Goal: Register for event/course

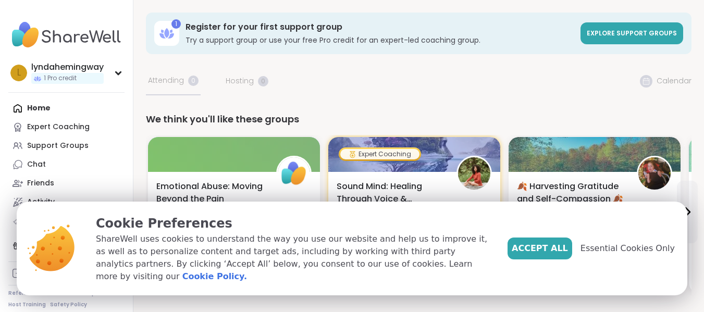
click at [568, 255] on span "Accept All" at bounding box center [540, 248] width 56 height 13
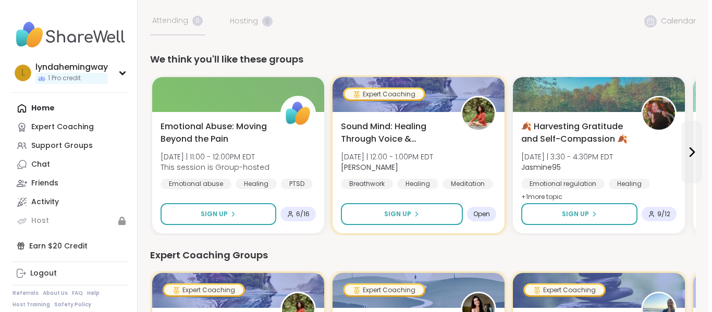
scroll to position [70, 0]
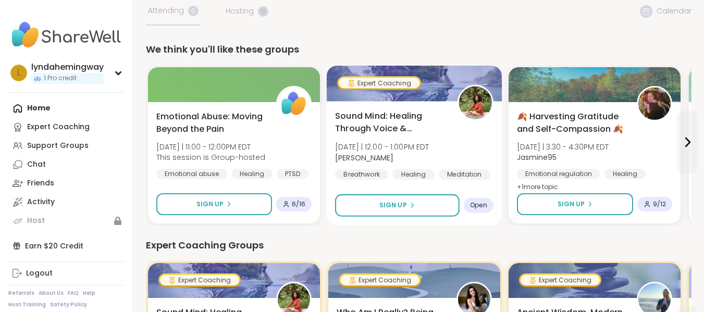
click at [477, 206] on span "Open" at bounding box center [478, 205] width 17 height 8
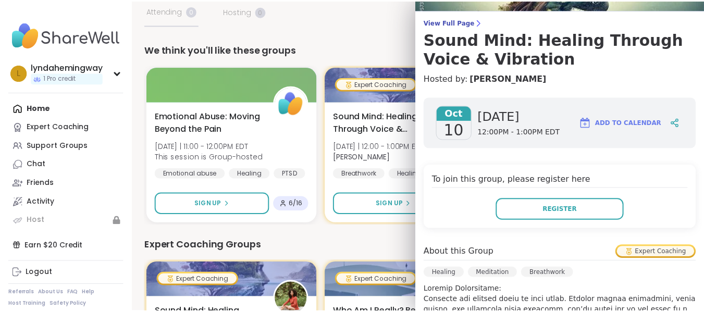
scroll to position [70, 0]
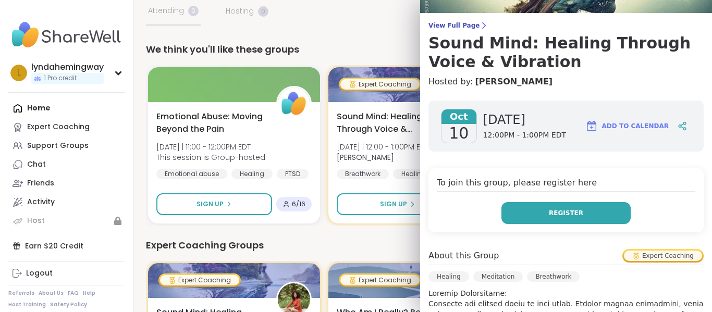
click at [566, 210] on span "Register" at bounding box center [566, 213] width 34 height 9
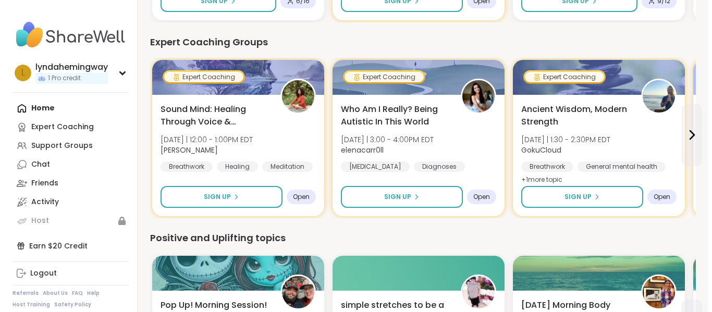
scroll to position [277, 0]
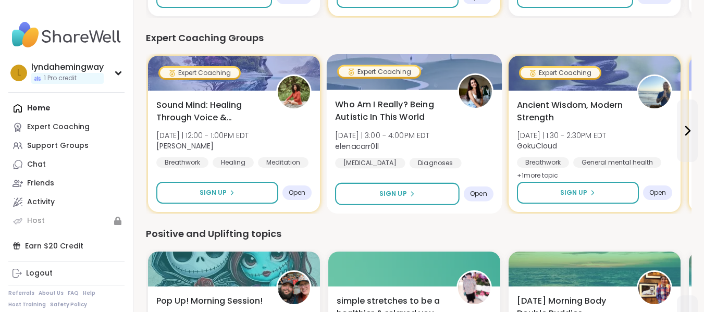
click at [471, 197] on span "Open" at bounding box center [478, 194] width 17 height 8
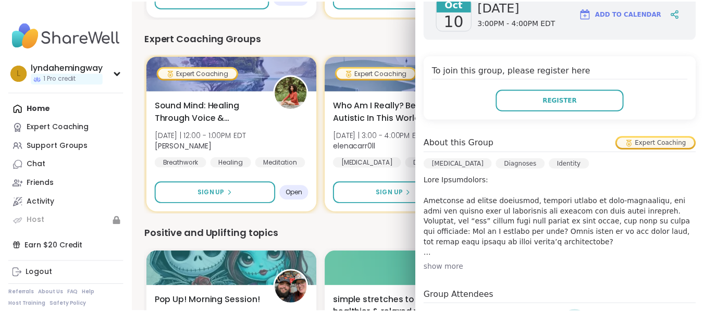
scroll to position [0, 0]
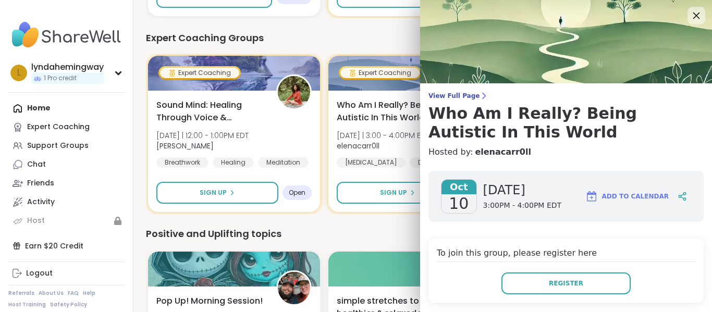
click at [690, 17] on icon at bounding box center [696, 15] width 13 height 13
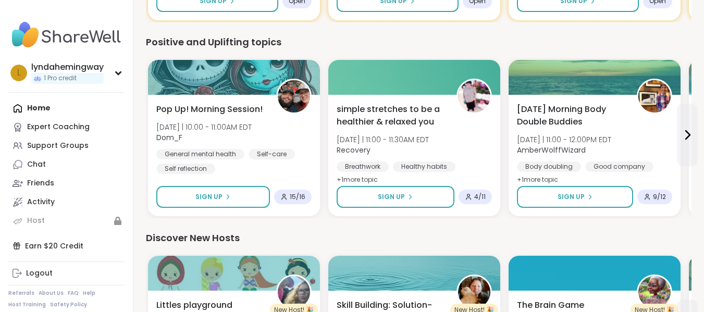
scroll to position [471, 0]
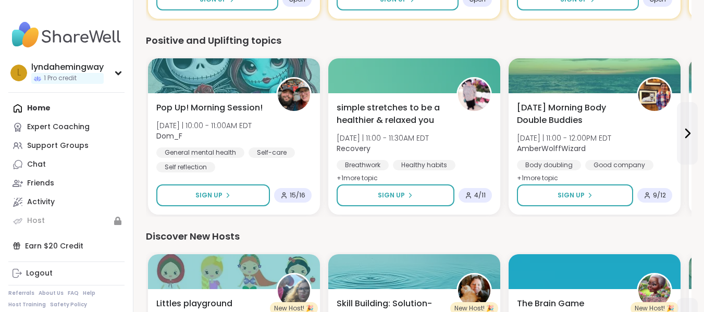
drag, startPoint x: 703, startPoint y: 196, endPoint x: 704, endPoint y: 202, distance: 6.9
click at [704, 202] on html "lyndahemingway 1 Pro credit l lyndahemingway 1 Pro credit Profile Membership Se…" at bounding box center [352, 91] width 704 height 1125
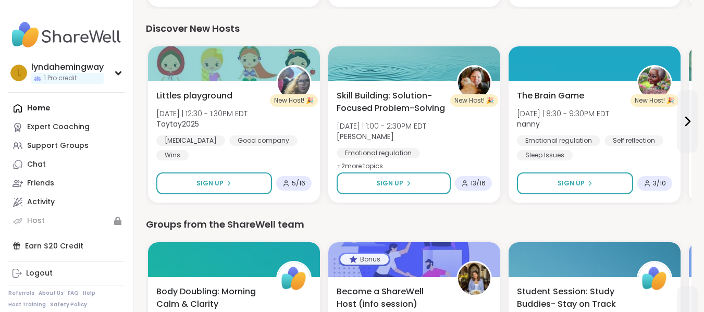
scroll to position [677, 0]
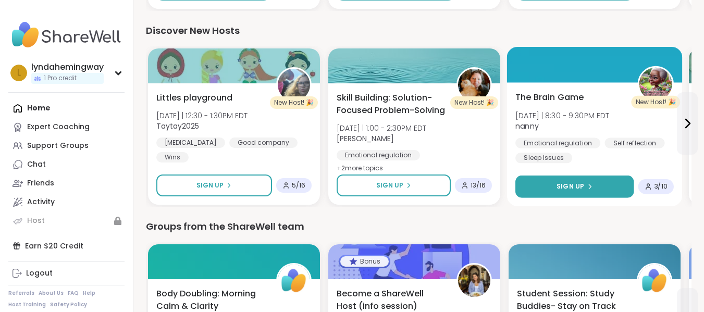
click at [618, 182] on button "Sign Up" at bounding box center [575, 187] width 118 height 22
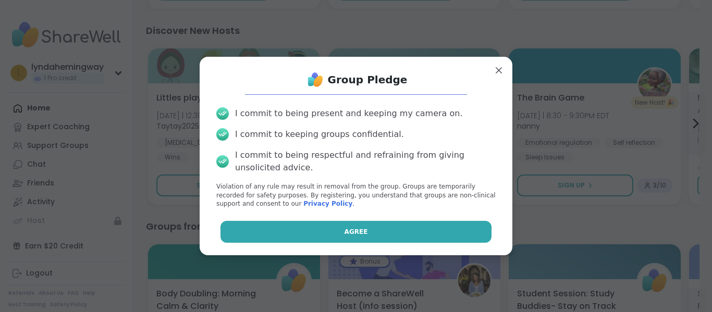
click at [389, 233] on button "Agree" at bounding box center [357, 232] width 272 height 22
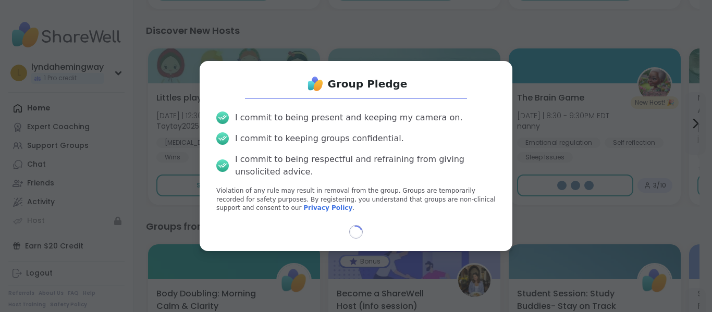
select select "**"
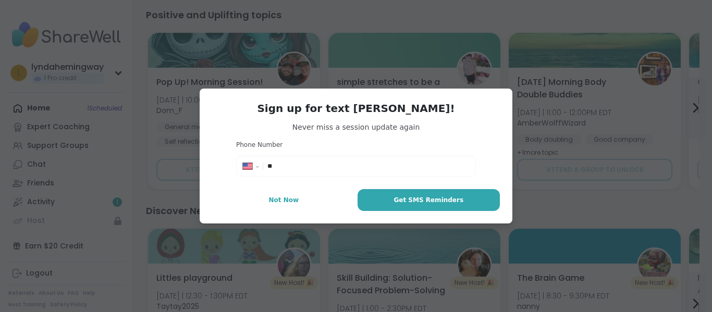
click at [371, 164] on input "**" at bounding box center [368, 166] width 202 height 10
type input "**********"
click at [415, 201] on span "Get SMS Reminders" at bounding box center [429, 200] width 70 height 9
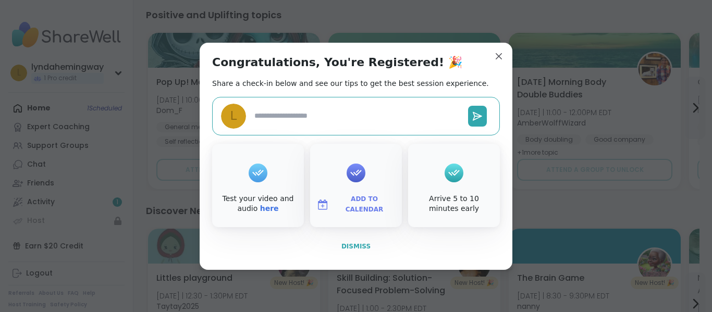
click at [349, 240] on button "Dismiss" at bounding box center [356, 247] width 288 height 22
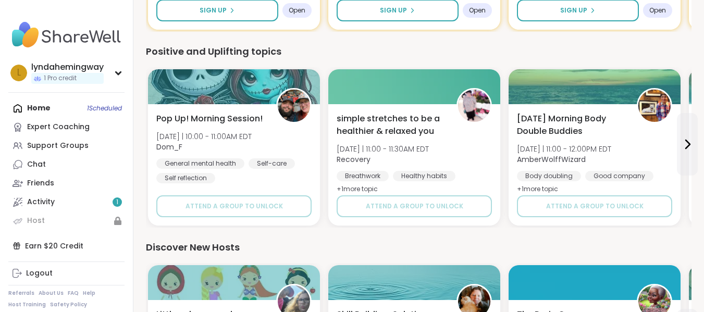
scroll to position [636, 0]
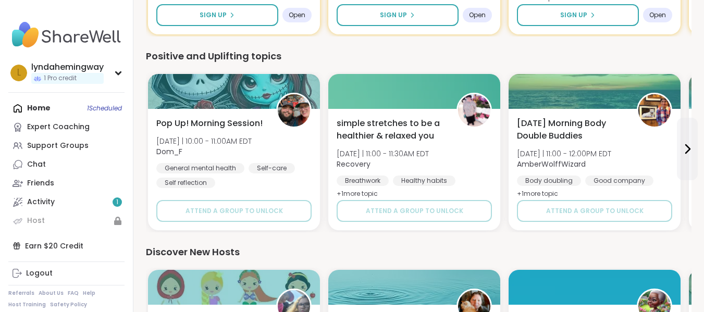
click at [699, 187] on div "1 You still have a Pro credit Use it for a coaching group. Coaching groups offe…" at bounding box center [418, 11] width 571 height 1295
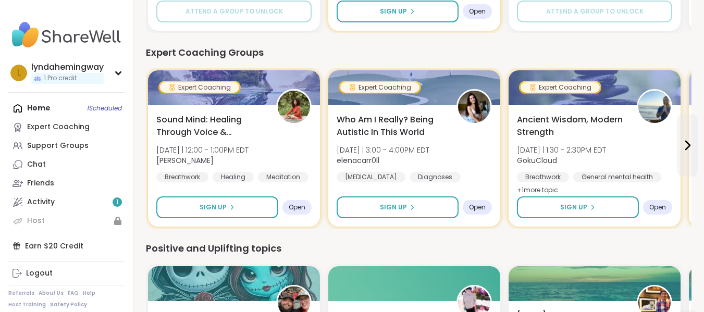
scroll to position [434, 0]
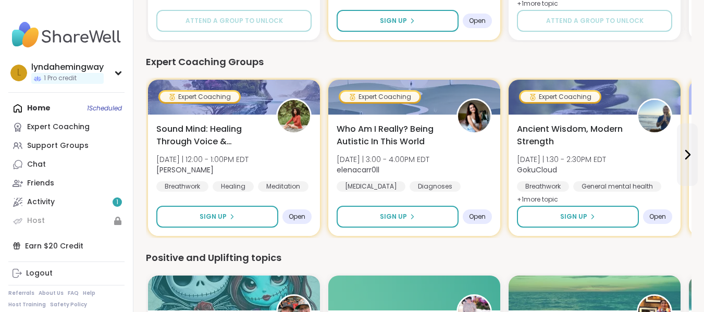
drag, startPoint x: 698, startPoint y: 153, endPoint x: 697, endPoint y: 124, distance: 29.7
click at [697, 124] on div "1 You still have a Pro credit Use it for a coaching group. Coaching groups offe…" at bounding box center [418, 213] width 571 height 1295
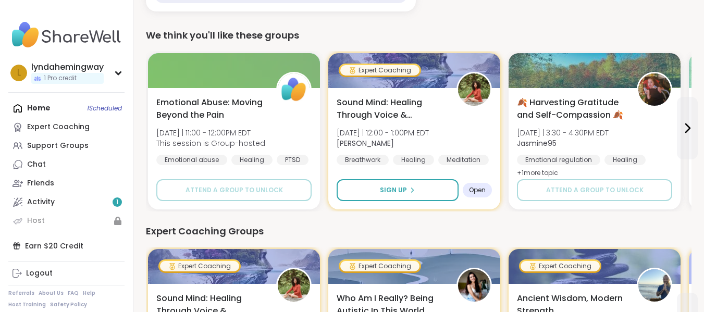
scroll to position [216, 0]
